Goal: Task Accomplishment & Management: Manage account settings

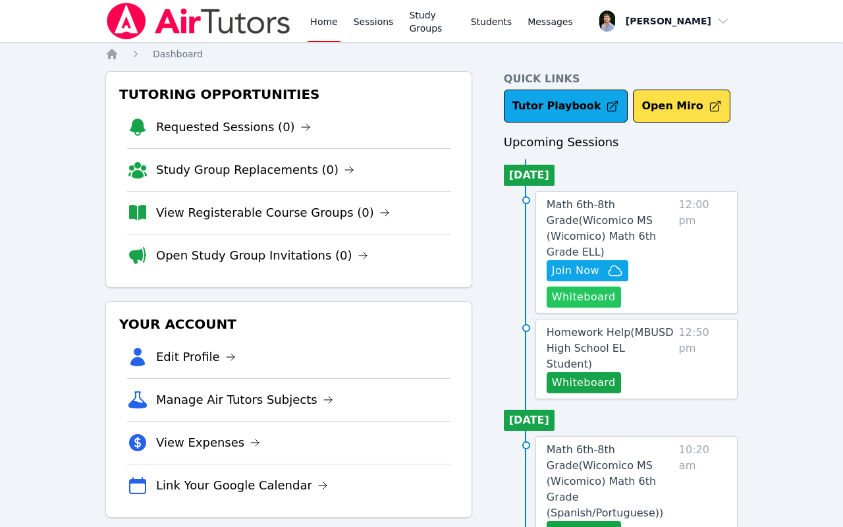
click at [597, 286] on button "Whiteboard" at bounding box center [584, 296] width 74 height 21
click at [624, 223] on span "Math 6th-8th Grade ( Wicomico MS (Wicomico) Math 6th Grade ELL )" at bounding box center [601, 228] width 109 height 60
click at [659, 325] on link "Homework Help ( MBUSD High School EL Student )" at bounding box center [610, 348] width 127 height 47
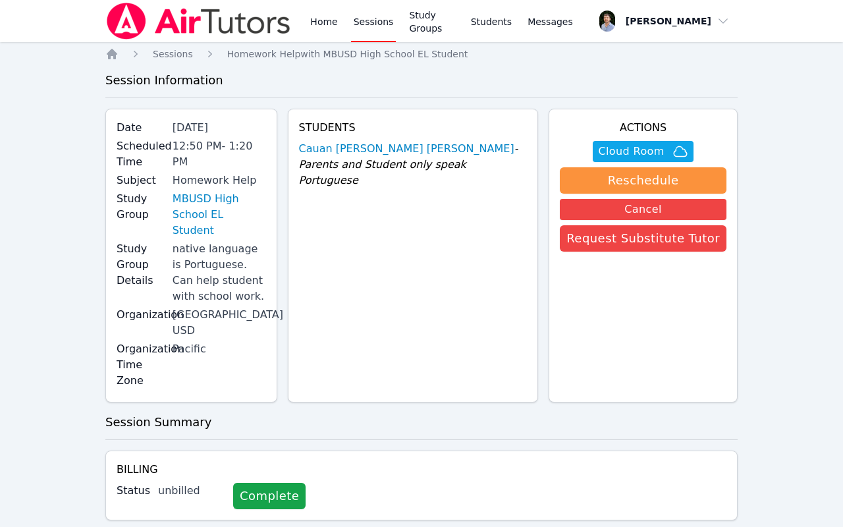
scroll to position [-1, 0]
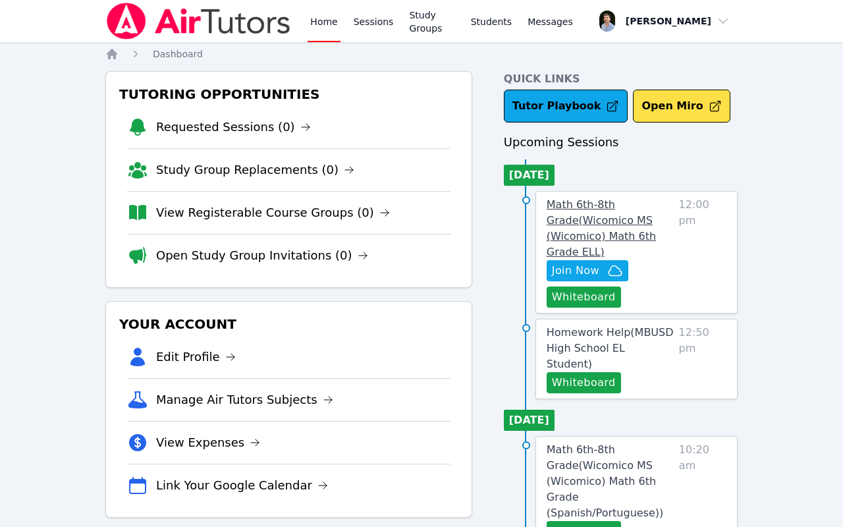
click at [613, 204] on span "Math 6th-8th Grade ( Wicomico MS (Wicomico) Math 6th Grade ELL )" at bounding box center [601, 228] width 109 height 60
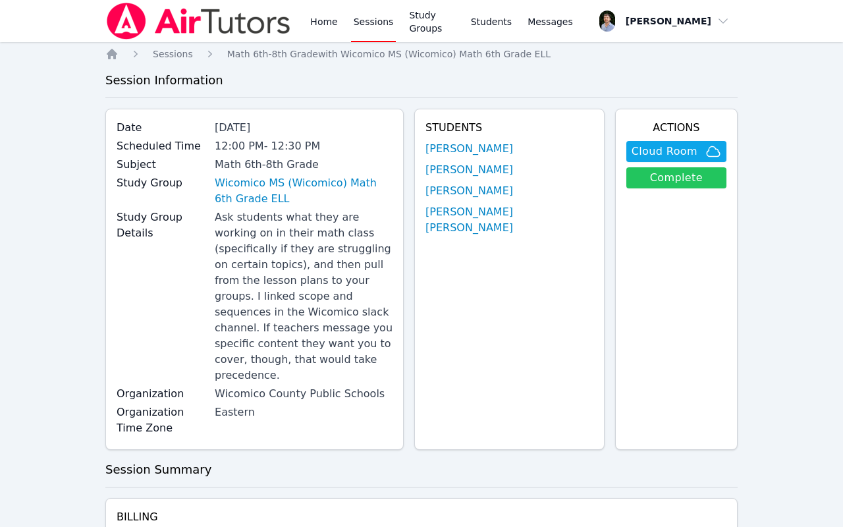
click at [686, 180] on link "Complete" at bounding box center [676, 177] width 100 height 21
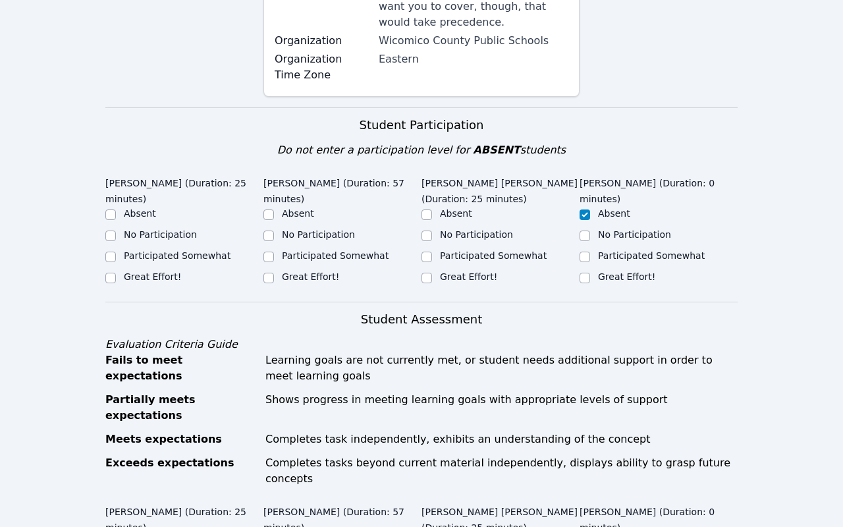
scroll to position [377, 0]
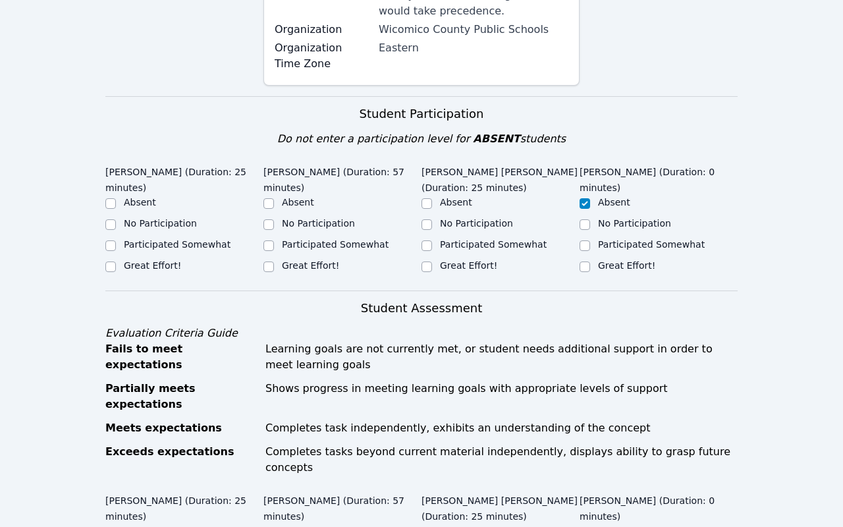
click at [444, 259] on div "[PERSON_NAME] [PERSON_NAME] (Duration: 25 minutes) Absent No Participation Part…" at bounding box center [500, 221] width 158 height 122
click at [425, 261] on input "Great Effort!" at bounding box center [426, 266] width 11 height 11
checkbox input "true"
click at [274, 259] on div "Great Effort!" at bounding box center [342, 267] width 158 height 16
click at [264, 261] on input "Great Effort!" at bounding box center [268, 266] width 11 height 11
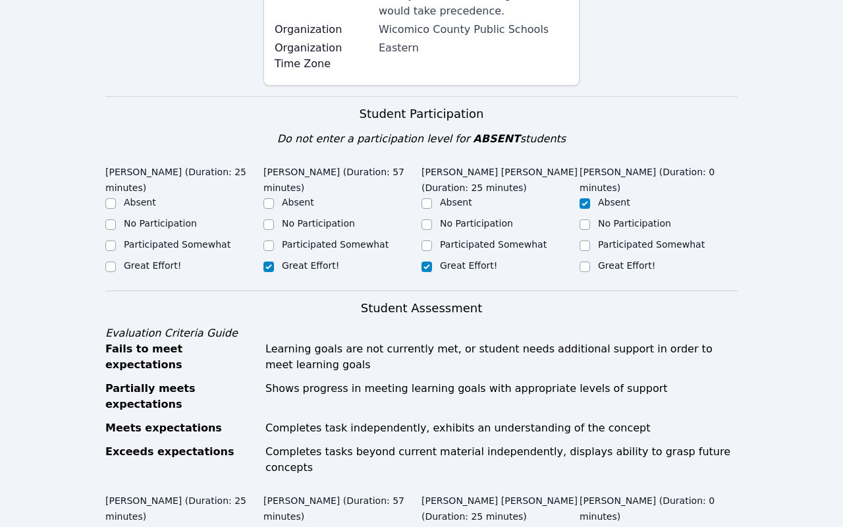
checkbox input "true"
click at [139, 260] on label "Great Effort!" at bounding box center [152, 265] width 57 height 11
click at [116, 261] on input "Great Effort!" at bounding box center [110, 266] width 11 height 11
checkbox input "true"
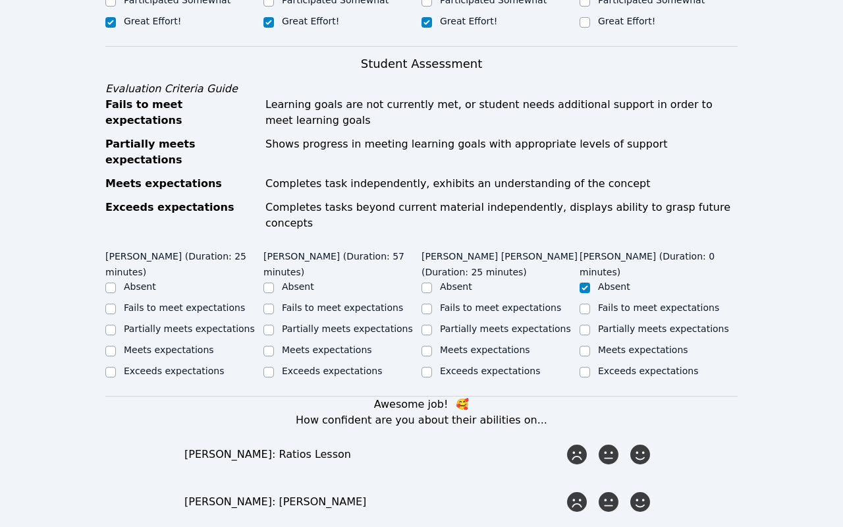
scroll to position [655, 0]
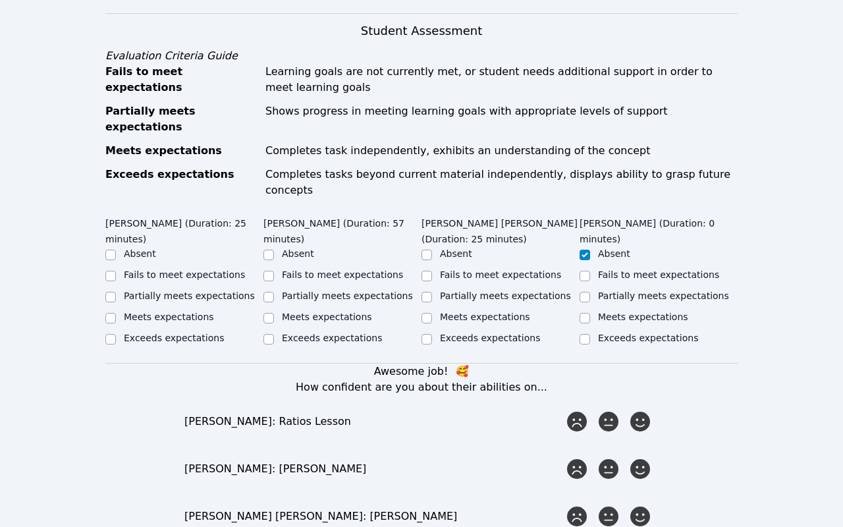
click at [130, 333] on label "Exceeds expectations" at bounding box center [174, 338] width 100 height 11
click at [116, 334] on input "Exceeds expectations" at bounding box center [110, 339] width 11 height 11
checkbox input "true"
click at [300, 333] on label "Exceeds expectations" at bounding box center [332, 338] width 100 height 11
click at [274, 334] on input "Exceeds expectations" at bounding box center [268, 339] width 11 height 11
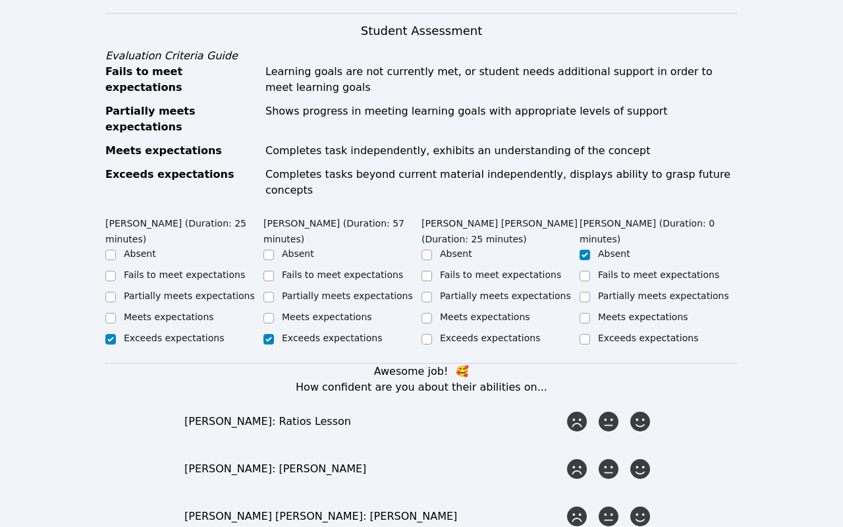
checkbox input "true"
click at [452, 333] on label "Exceeds expectations" at bounding box center [490, 338] width 100 height 11
click at [432, 334] on input "Exceeds expectations" at bounding box center [426, 339] width 11 height 11
checkbox input "true"
click at [606, 333] on label "Exceeds expectations" at bounding box center [648, 338] width 100 height 11
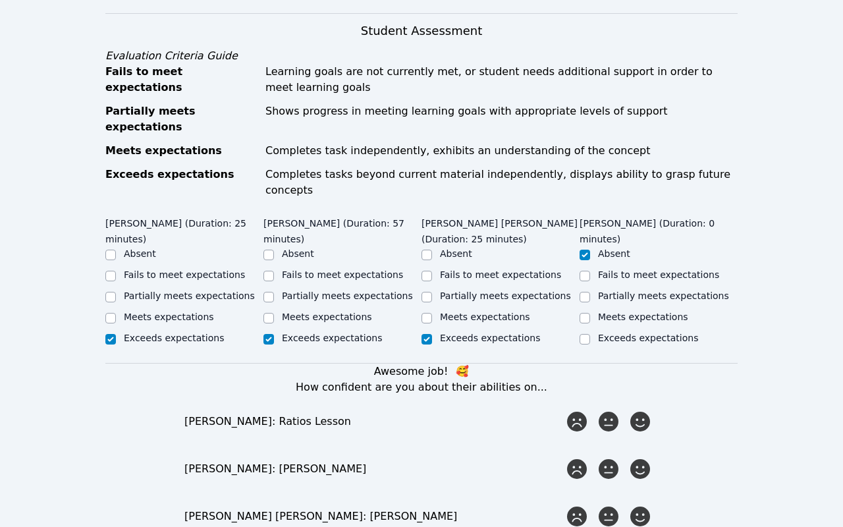
click at [590, 334] on input "Exceeds expectations" at bounding box center [584, 339] width 11 height 11
checkbox input "true"
checkbox input "false"
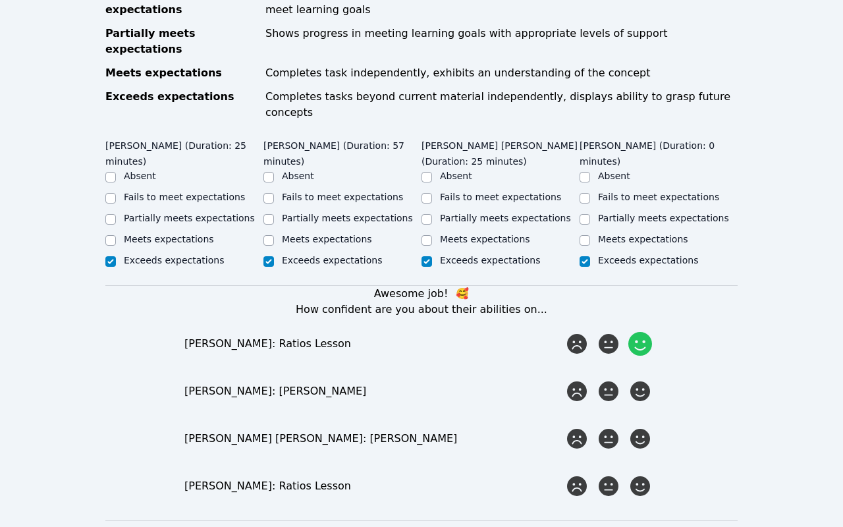
click at [652, 331] on div at bounding box center [640, 344] width 26 height 26
click at [0, 0] on input "radio" at bounding box center [0, 0] width 0 height 0
click at [646, 379] on icon at bounding box center [640, 391] width 24 height 24
click at [0, 0] on input "radio" at bounding box center [0, 0] width 0 height 0
click at [646, 427] on icon at bounding box center [640, 439] width 24 height 24
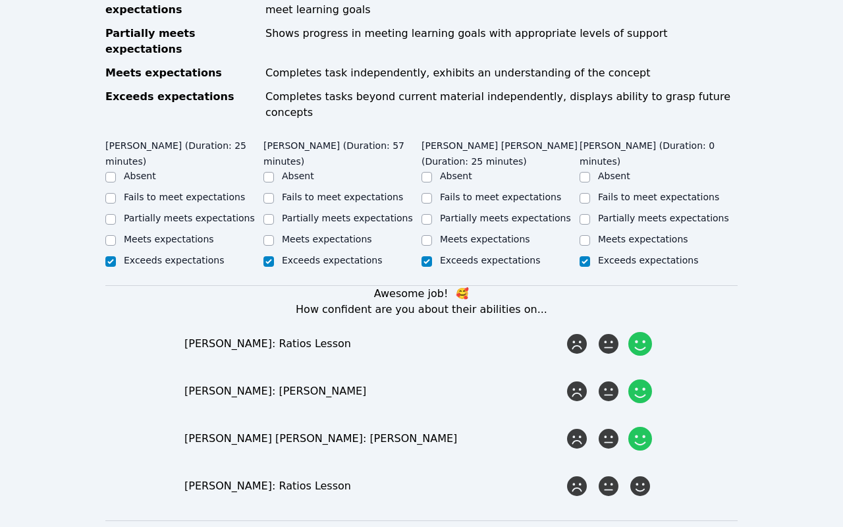
click at [0, 0] on input "radio" at bounding box center [0, 0] width 0 height 0
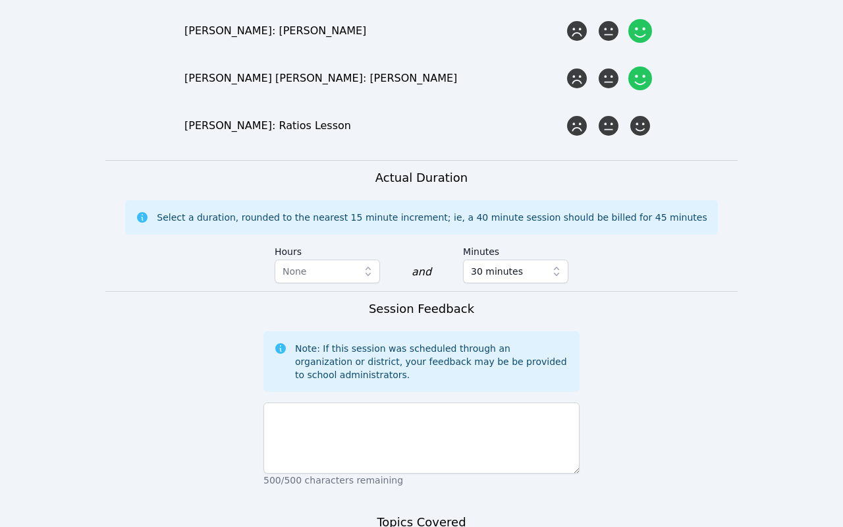
scroll to position [1140, 0]
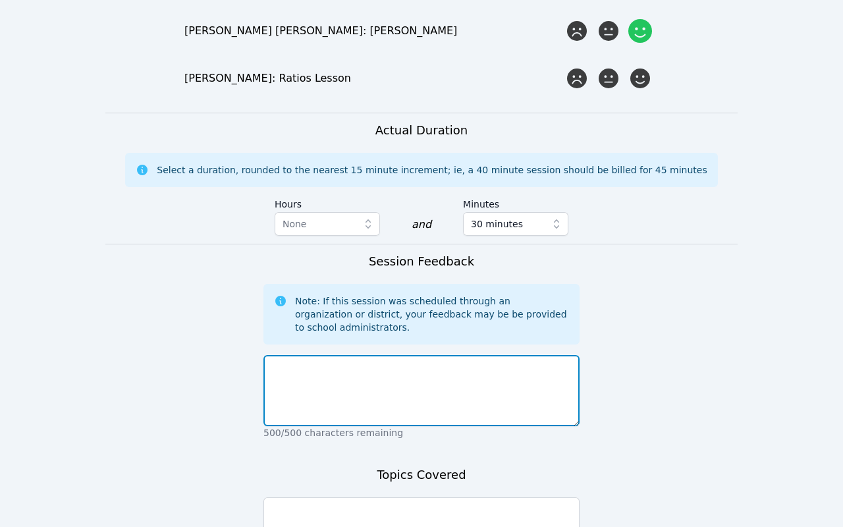
click at [465, 373] on textarea at bounding box center [421, 390] width 316 height 71
type textarea "R"
type textarea "Session went very well, just started at 12:05 instead of 12."
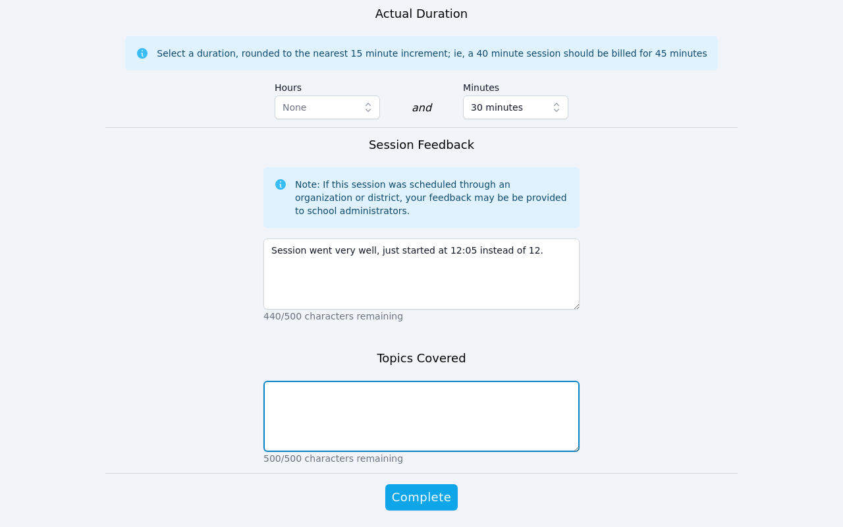
scroll to position [1256, 0]
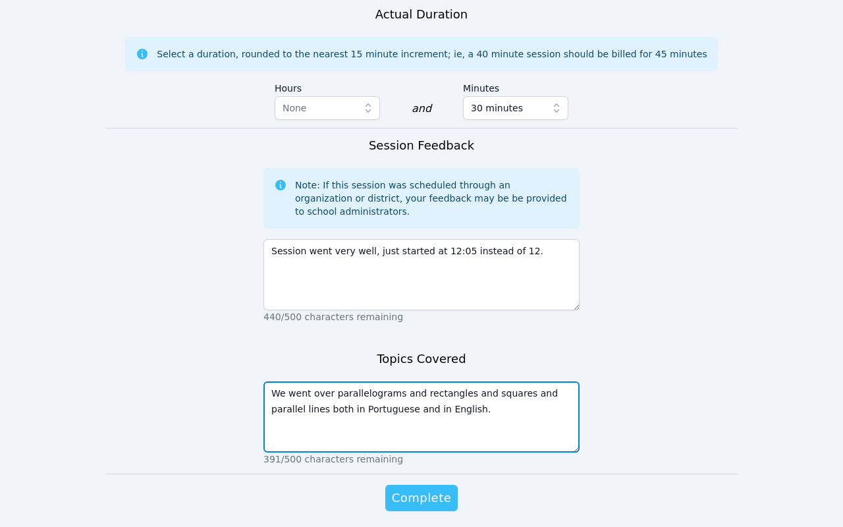
type textarea "We went over parallelograms and rectangles and squares and parallel lines both …"
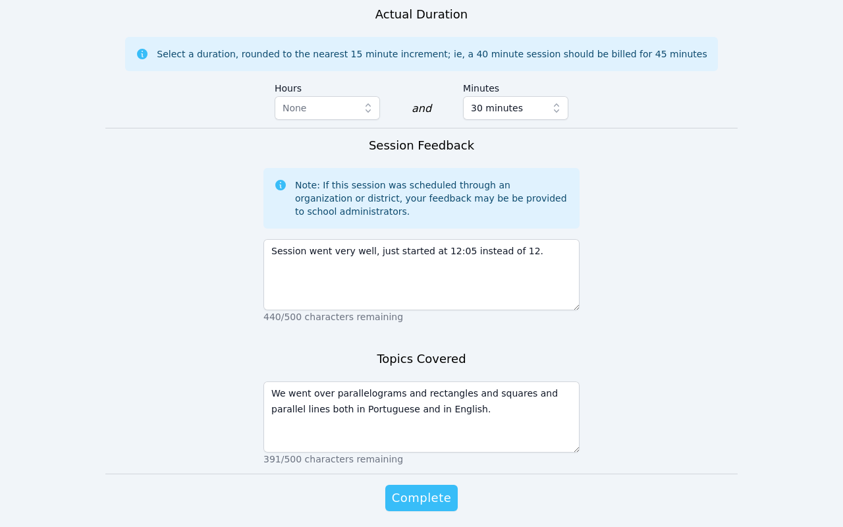
click at [404, 489] on span "Complete" at bounding box center [421, 498] width 59 height 18
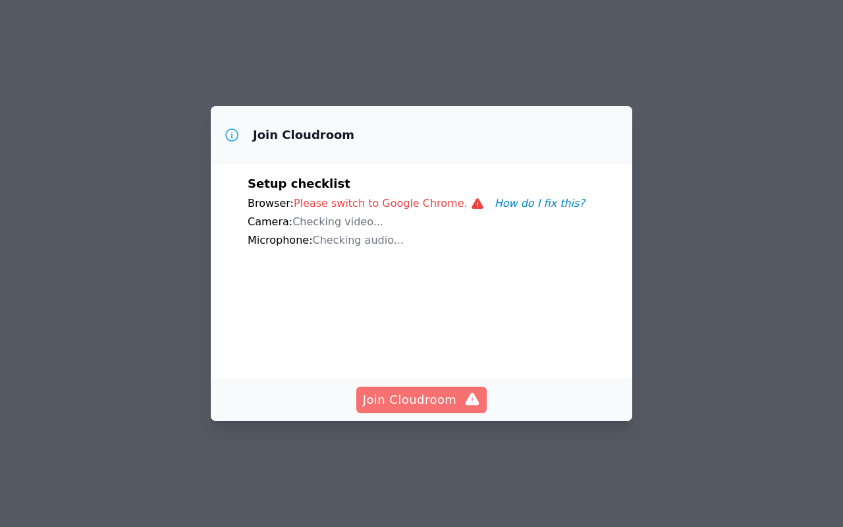
click at [432, 394] on span "Join Cloudroom" at bounding box center [422, 399] width 118 height 18
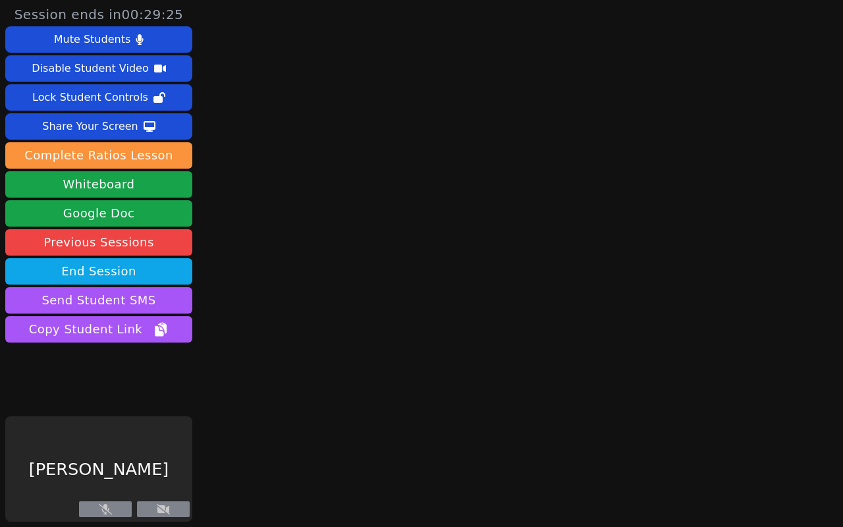
click at [157, 509] on icon at bounding box center [163, 509] width 13 height 11
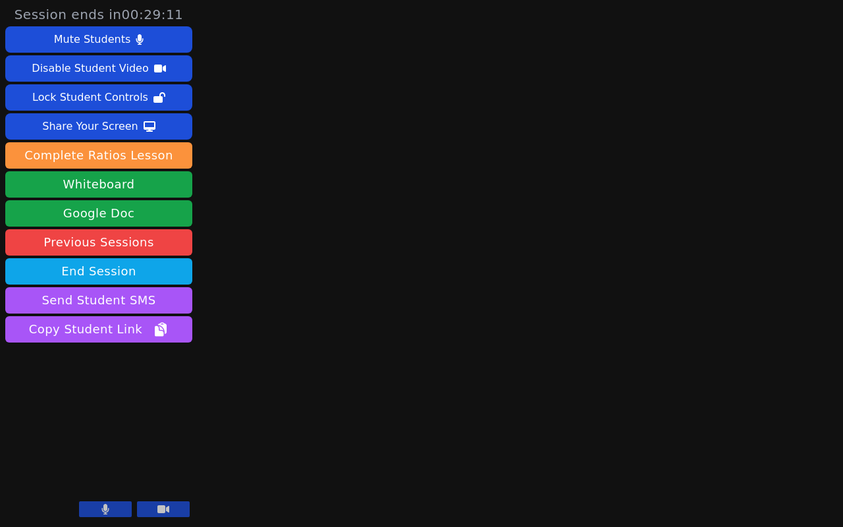
click at [173, 503] on button at bounding box center [163, 509] width 53 height 16
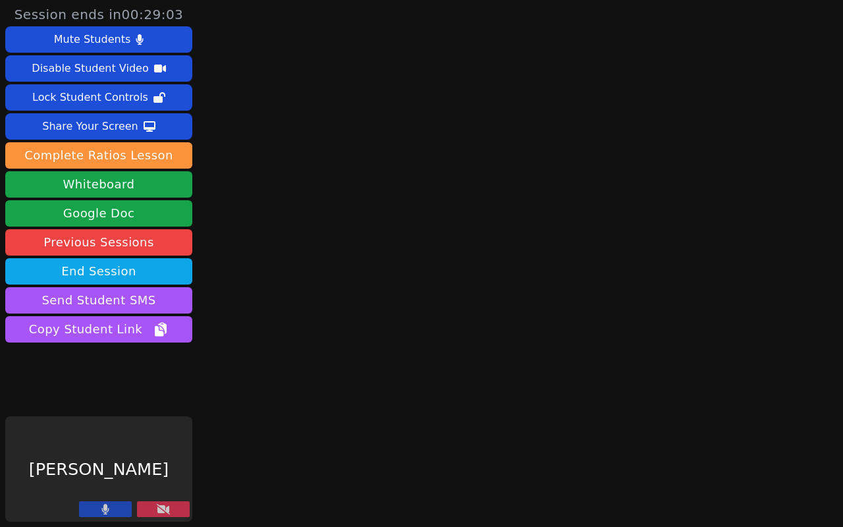
click at [117, 505] on button at bounding box center [105, 509] width 53 height 16
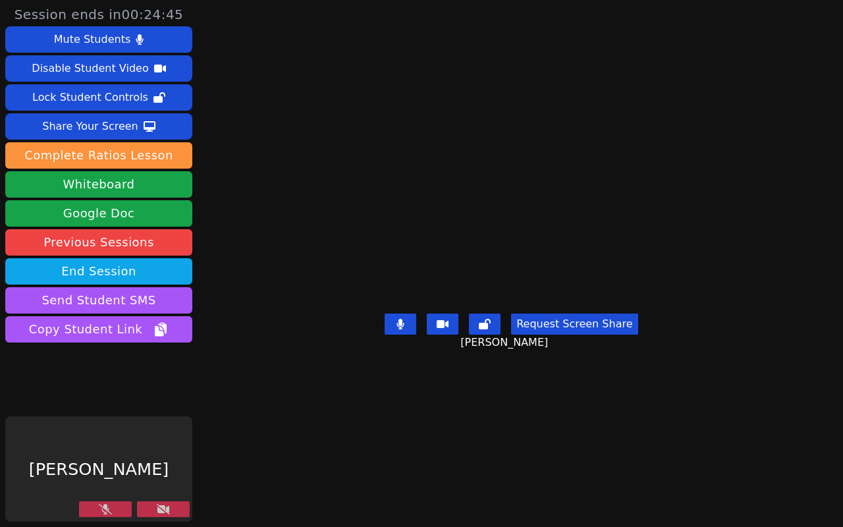
click at [182, 504] on button at bounding box center [163, 509] width 53 height 16
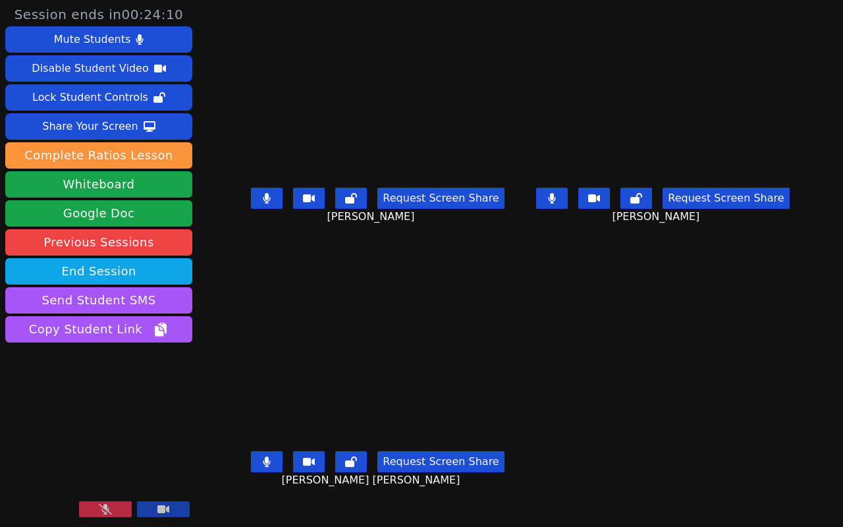
click at [120, 504] on button at bounding box center [105, 509] width 53 height 16
click at [101, 514] on button at bounding box center [105, 509] width 53 height 16
click at [101, 513] on icon at bounding box center [105, 509] width 13 height 11
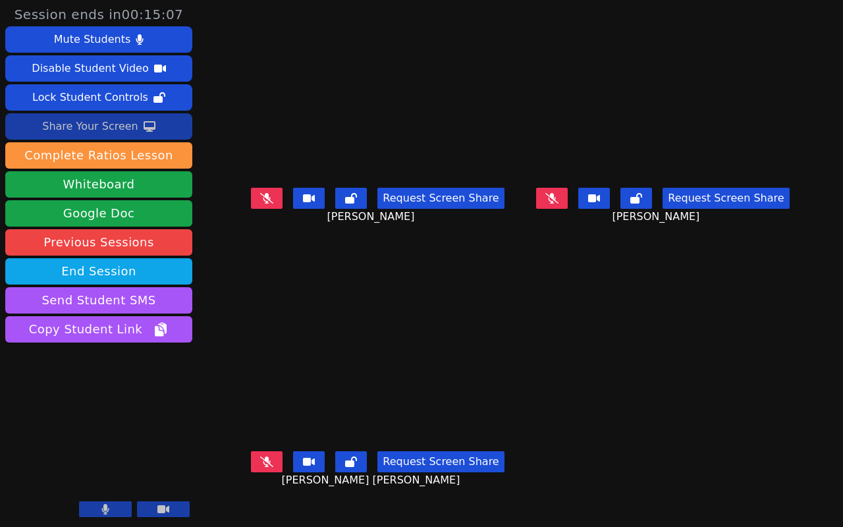
click at [138, 126] on button "Share Your Screen" at bounding box center [98, 126] width 187 height 26
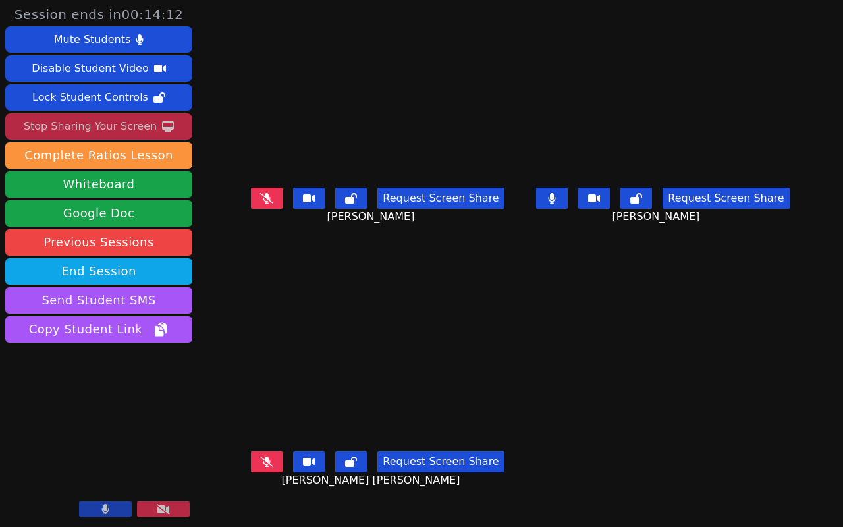
click at [97, 130] on div "Stop Sharing Your Screen" at bounding box center [90, 126] width 133 height 21
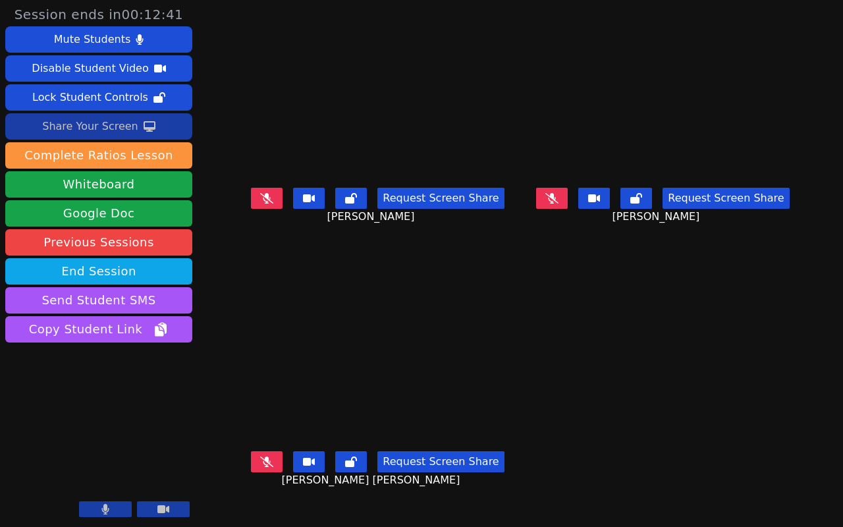
click at [164, 122] on button "Share Your Screen" at bounding box center [98, 126] width 187 height 26
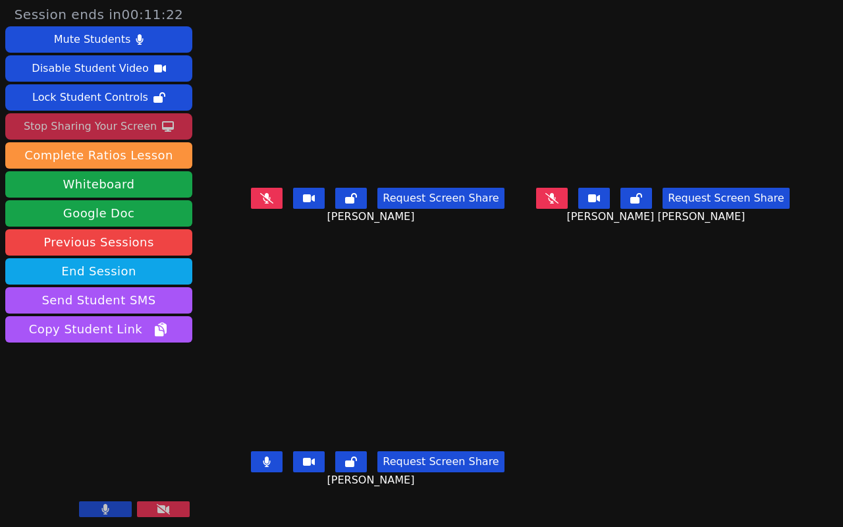
click at [176, 132] on button "Stop Sharing Your Screen" at bounding box center [98, 126] width 187 height 26
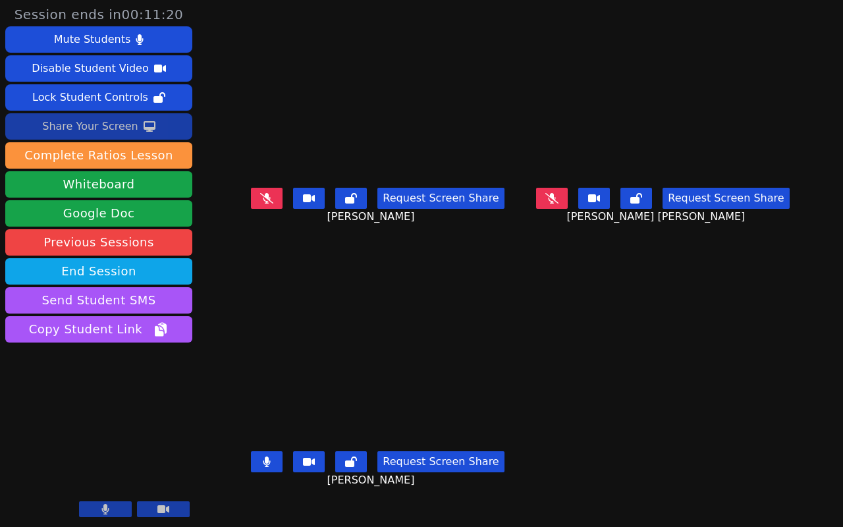
click at [138, 132] on button "Share Your Screen" at bounding box center [98, 126] width 187 height 26
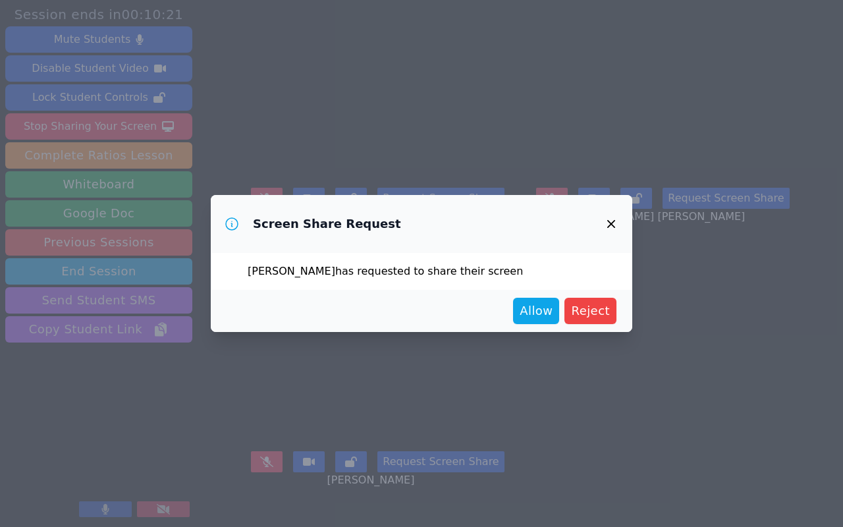
click at [614, 224] on icon "button" at bounding box center [611, 224] width 16 height 16
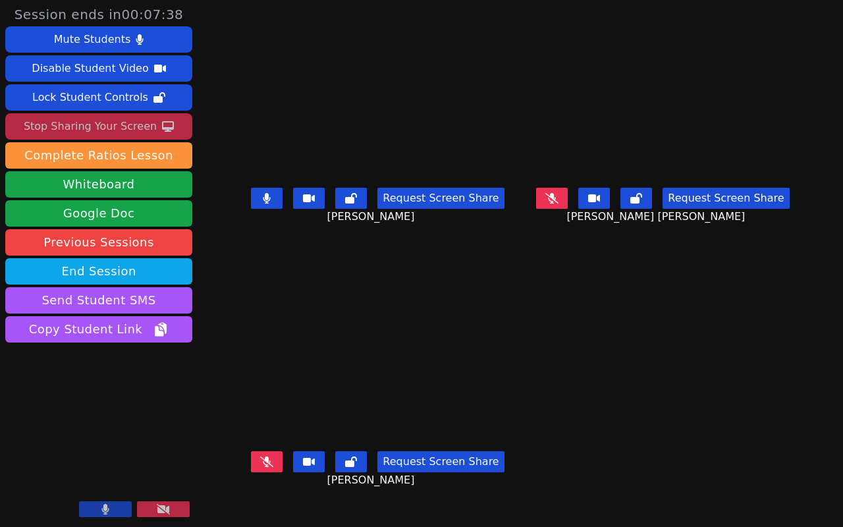
click at [118, 138] on button "Stop Sharing Your Screen" at bounding box center [98, 126] width 187 height 26
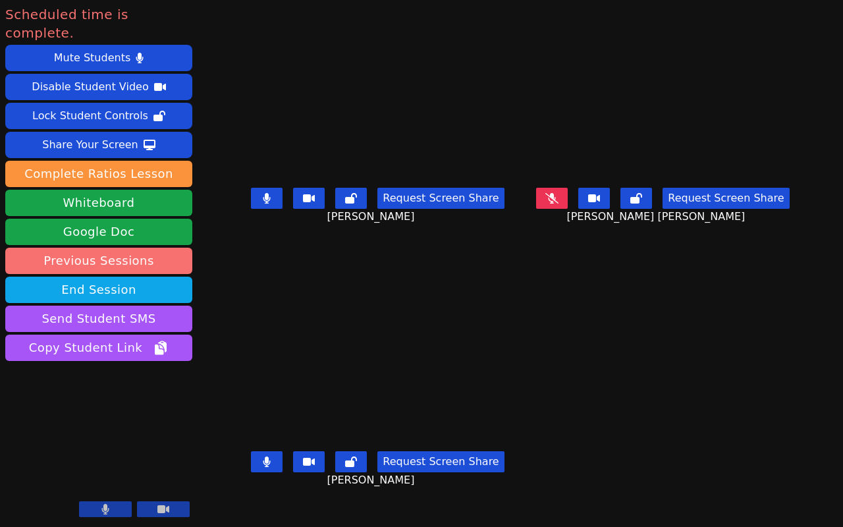
click at [144, 251] on link "Previous Sessions" at bounding box center [98, 261] width 187 height 26
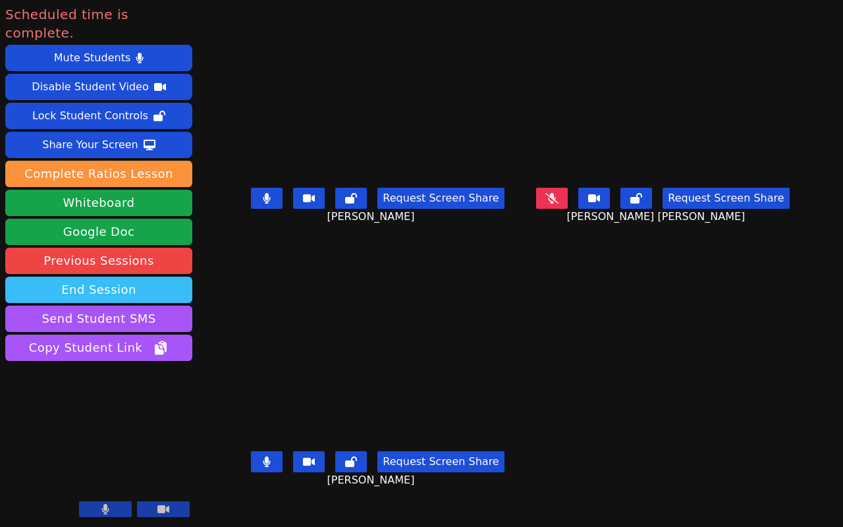
click at [140, 277] on button "End Session" at bounding box center [98, 290] width 187 height 26
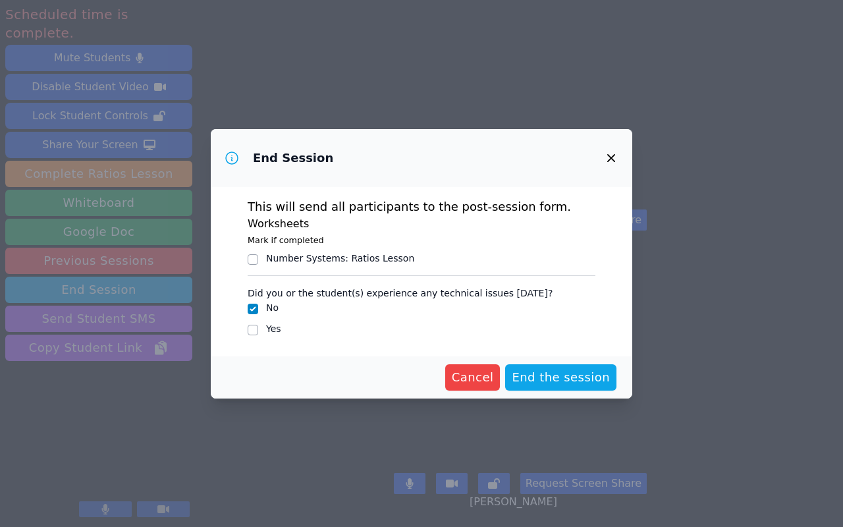
click at [318, 255] on div "Number Systems : Ratios Lesson" at bounding box center [340, 258] width 148 height 13
click at [258, 255] on input "Number Systems : Ratios Lesson" at bounding box center [253, 259] width 11 height 11
checkbox input "true"
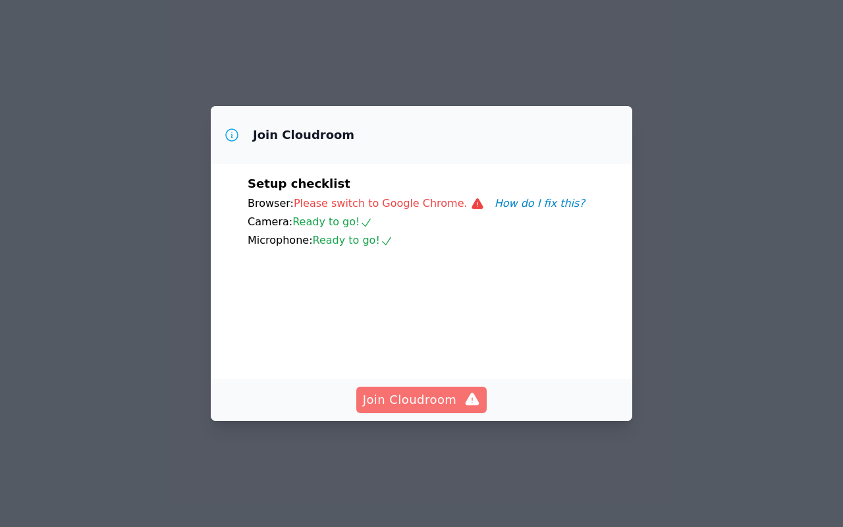
click at [439, 409] on span "Join Cloudroom" at bounding box center [422, 399] width 118 height 18
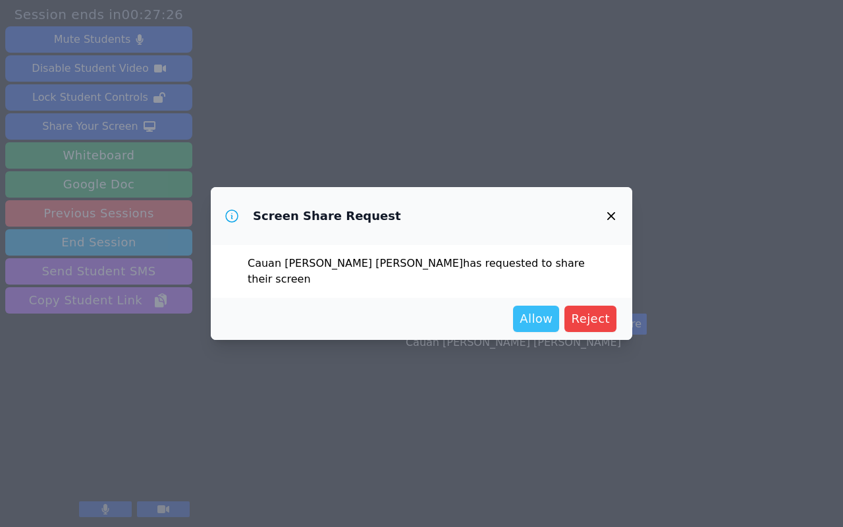
click at [542, 309] on span "Allow" at bounding box center [536, 318] width 33 height 18
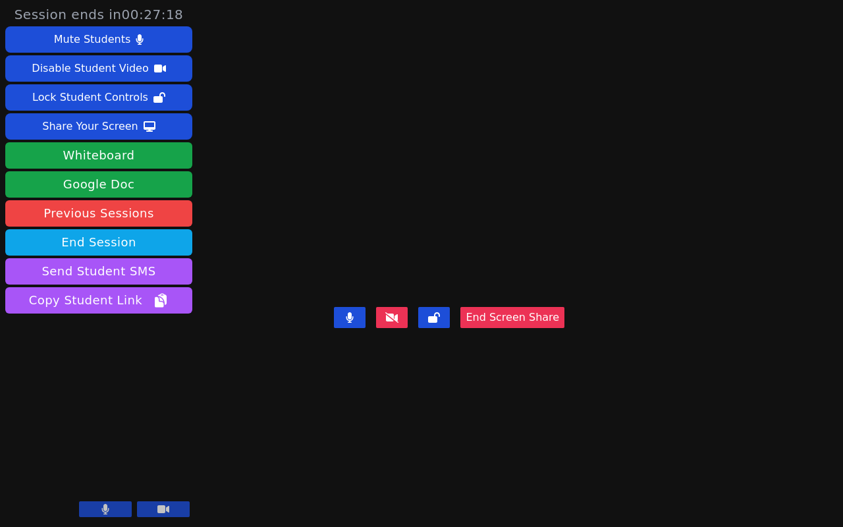
click at [464, 382] on div "Cauan Hoffman Alves End Screen Share" at bounding box center [449, 263] width 230 height 527
click at [452, 281] on video at bounding box center [449, 238] width 198 height 130
click at [452, 217] on video at bounding box center [449, 238] width 198 height 130
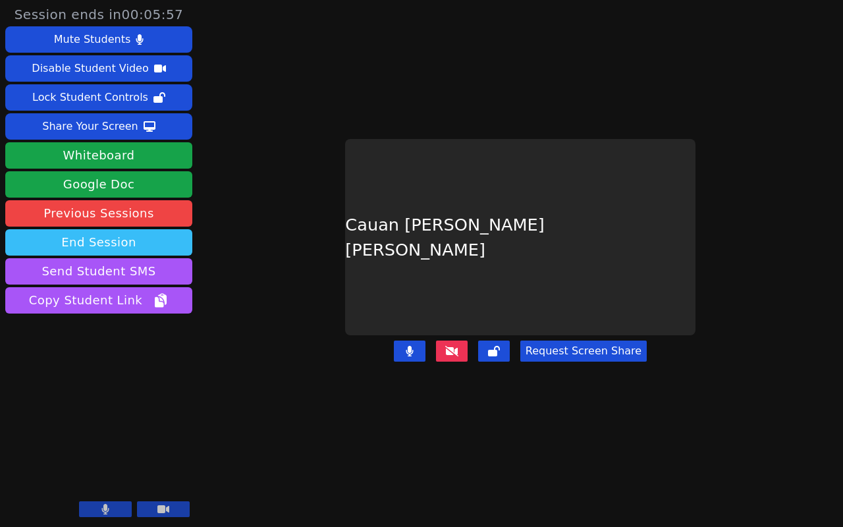
click at [123, 235] on button "End Session" at bounding box center [98, 242] width 187 height 26
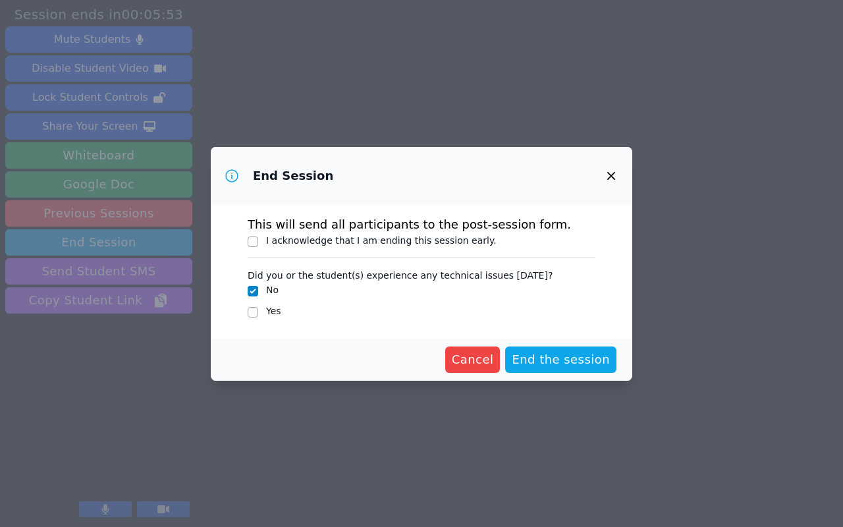
click at [451, 244] on label "I acknowledge that I am ending this session early." at bounding box center [381, 240] width 230 height 11
click at [258, 244] on input "I acknowledge that I am ending this session early." at bounding box center [253, 241] width 11 height 11
checkbox input "true"
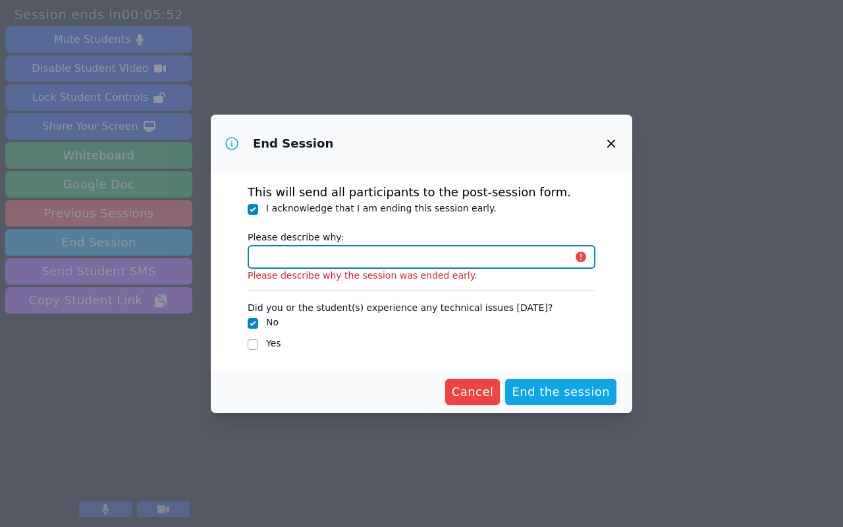
click at [476, 258] on input "Please describe why:" at bounding box center [422, 257] width 348 height 24
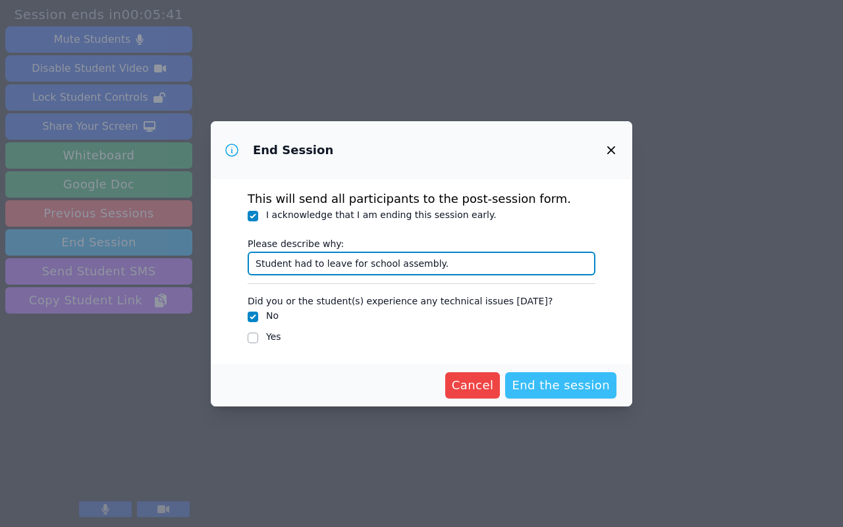
type input "Student had to leave for school assembly."
click at [610, 381] on button "End the session" at bounding box center [560, 385] width 111 height 26
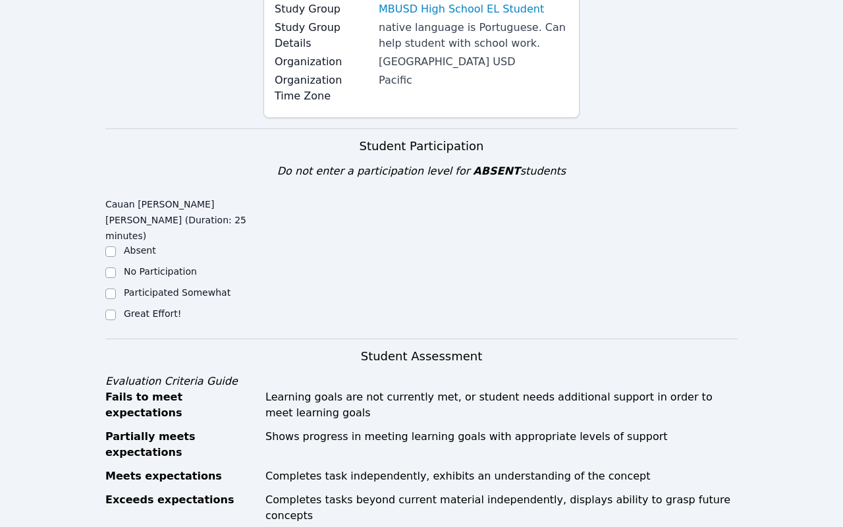
scroll to position [388, 0]
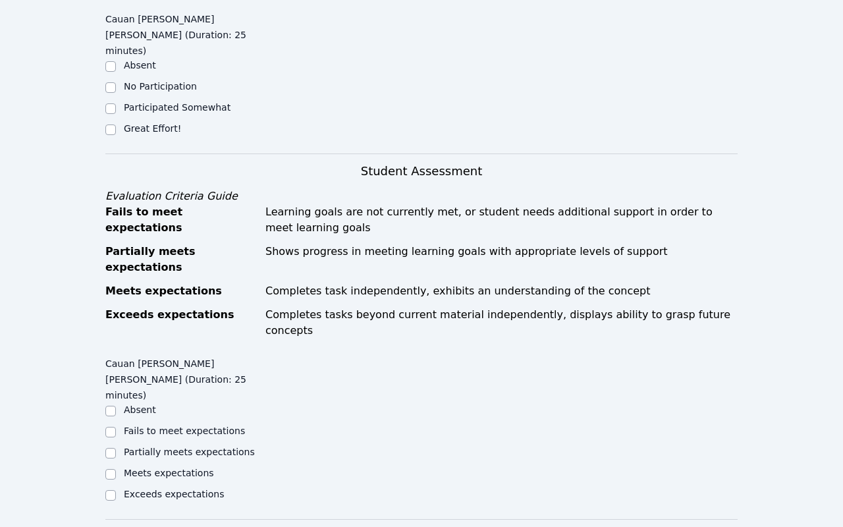
click at [160, 123] on label "Great Effort!" at bounding box center [152, 128] width 57 height 11
click at [116, 124] on input "Great Effort!" at bounding box center [110, 129] width 11 height 11
checkbox input "true"
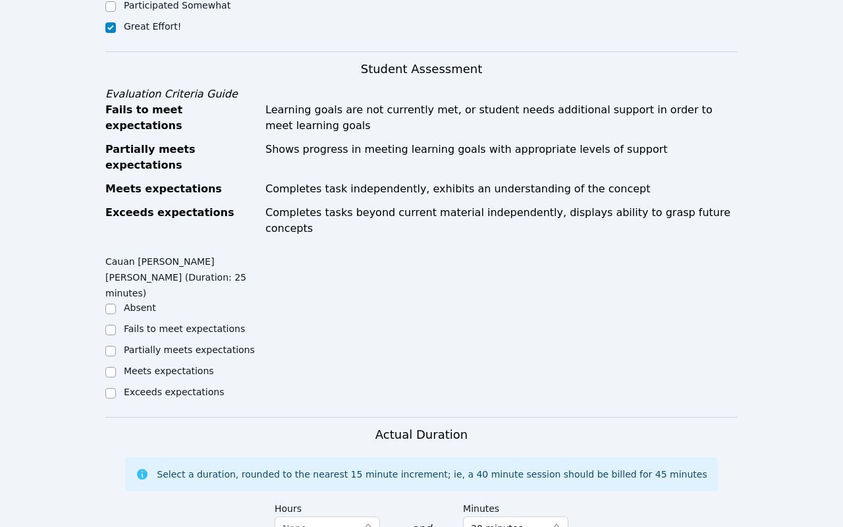
scroll to position [506, 0]
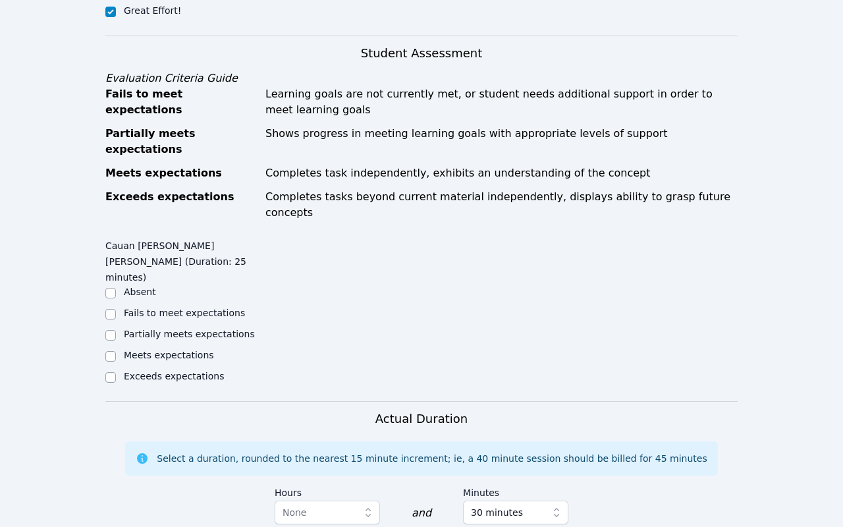
click at [162, 371] on label "Exceeds expectations" at bounding box center [174, 376] width 100 height 11
click at [116, 372] on input "Exceeds expectations" at bounding box center [110, 377] width 11 height 11
checkbox input "true"
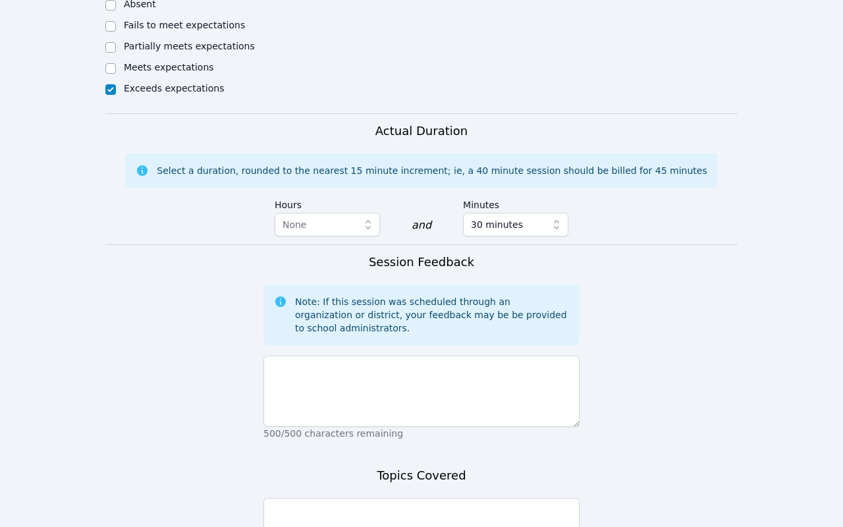
scroll to position [801, 0]
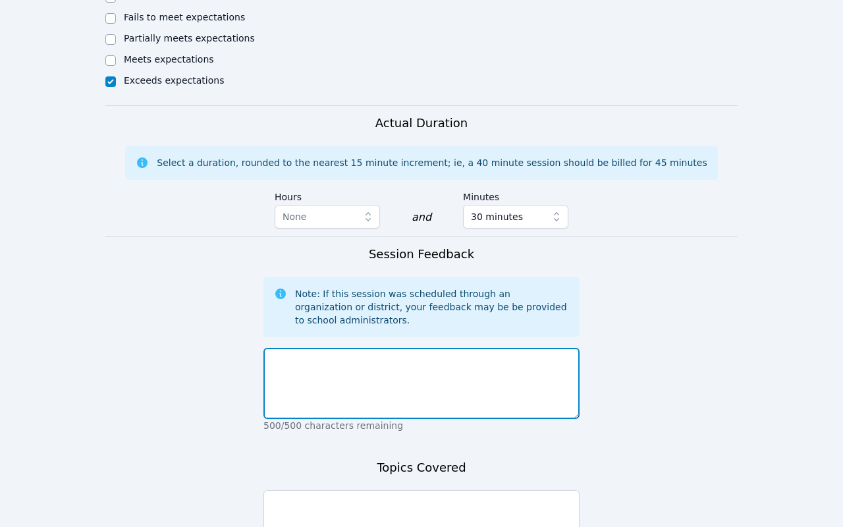
click at [343, 348] on textarea at bounding box center [421, 383] width 316 height 71
type textarea "Session went well, student had to leave for school assembly."
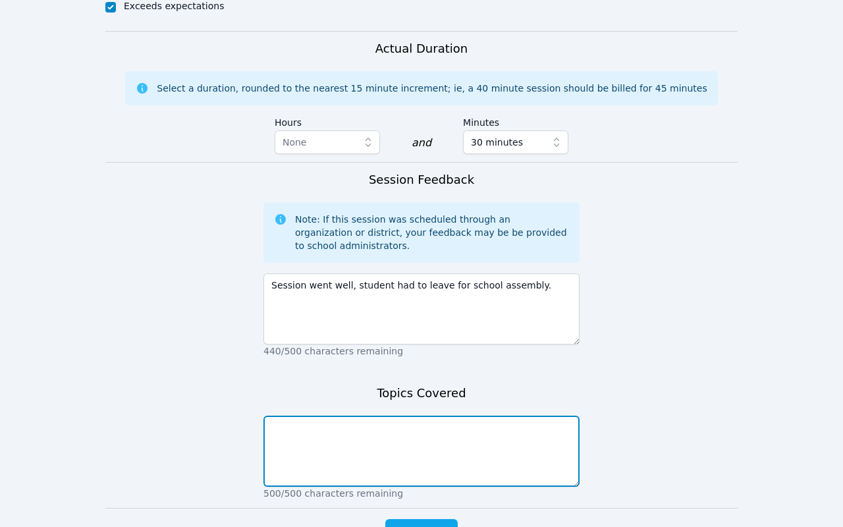
scroll to position [886, 0]
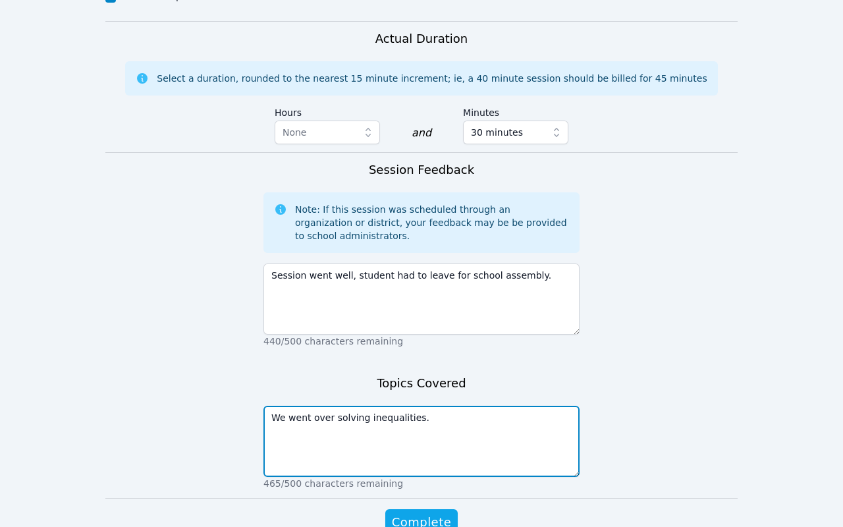
type textarea "We went over solving inequalities."
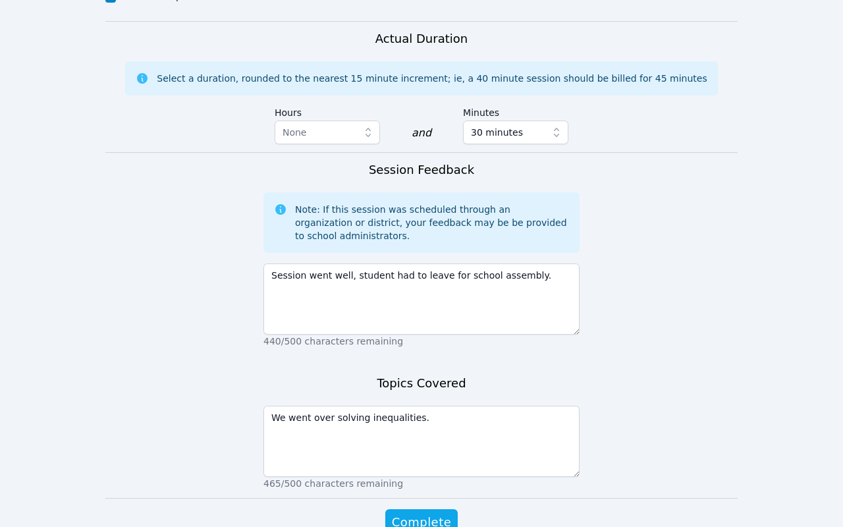
click at [451, 443] on form "Student Participation Do not enter a participation level for ABSENT students Ca…" at bounding box center [421, 4] width 632 height 1116
click at [450, 443] on form "Student Participation Do not enter a participation level for ABSENT students Ca…" at bounding box center [421, 4] width 632 height 1116
click at [445, 509] on button "Complete" at bounding box center [421, 522] width 72 height 26
